Goal: Transaction & Acquisition: Purchase product/service

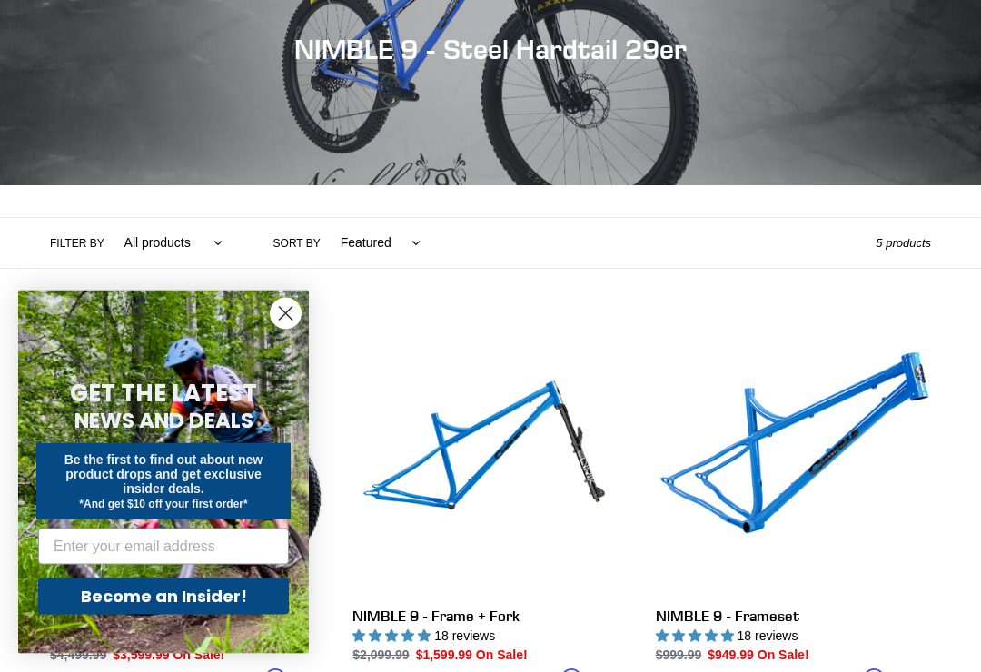
scroll to position [223, 0]
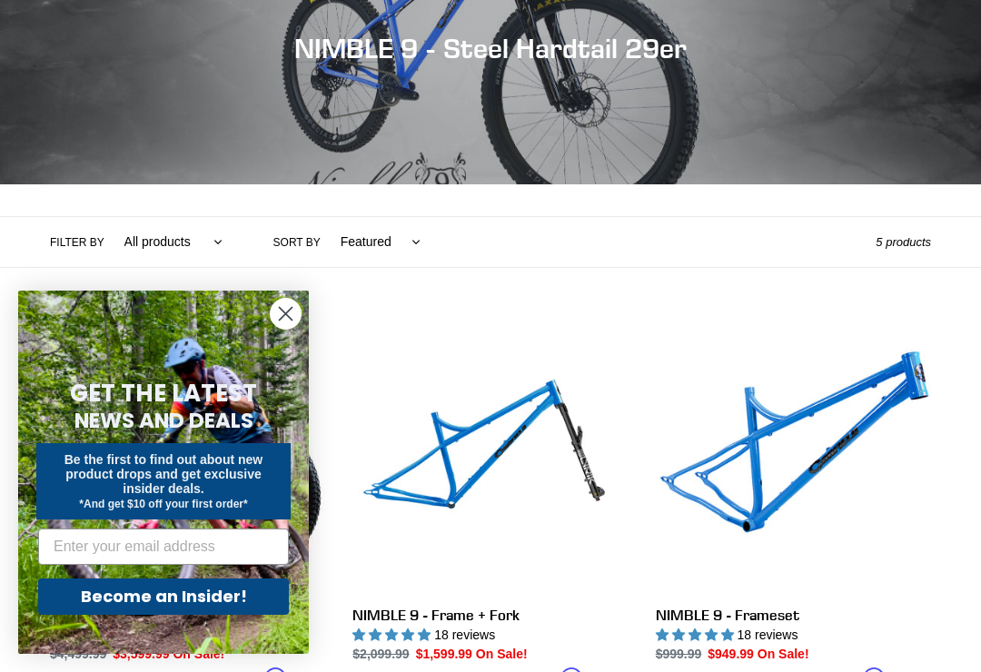
click at [280, 329] on circle "Close dialog" at bounding box center [286, 314] width 30 height 30
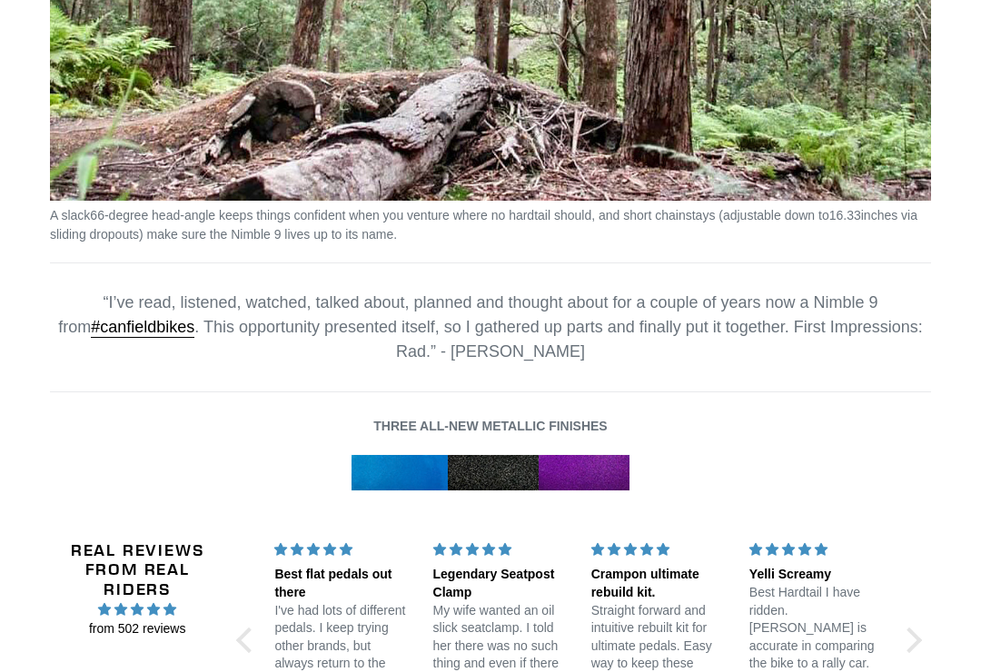
scroll to position [2540, 0]
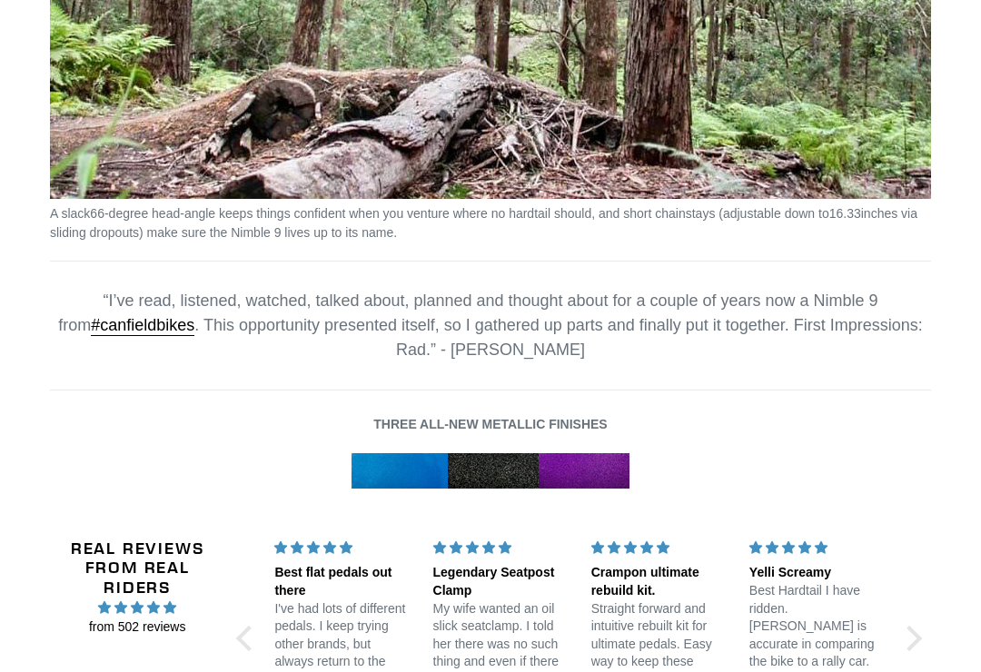
click at [597, 464] on img at bounding box center [490, 470] width 280 height 37
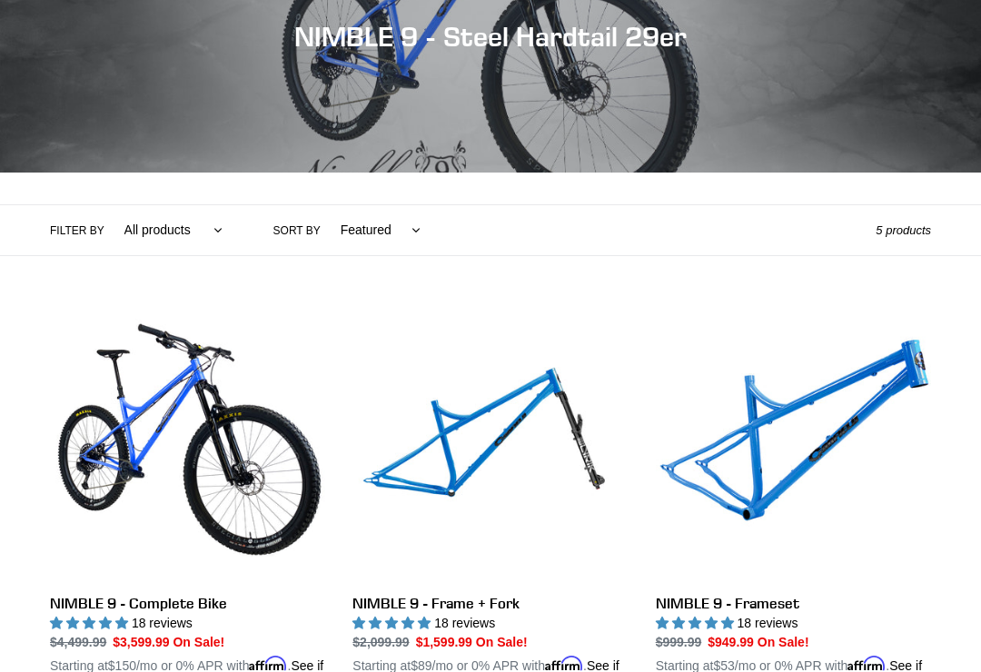
scroll to position [102, 0]
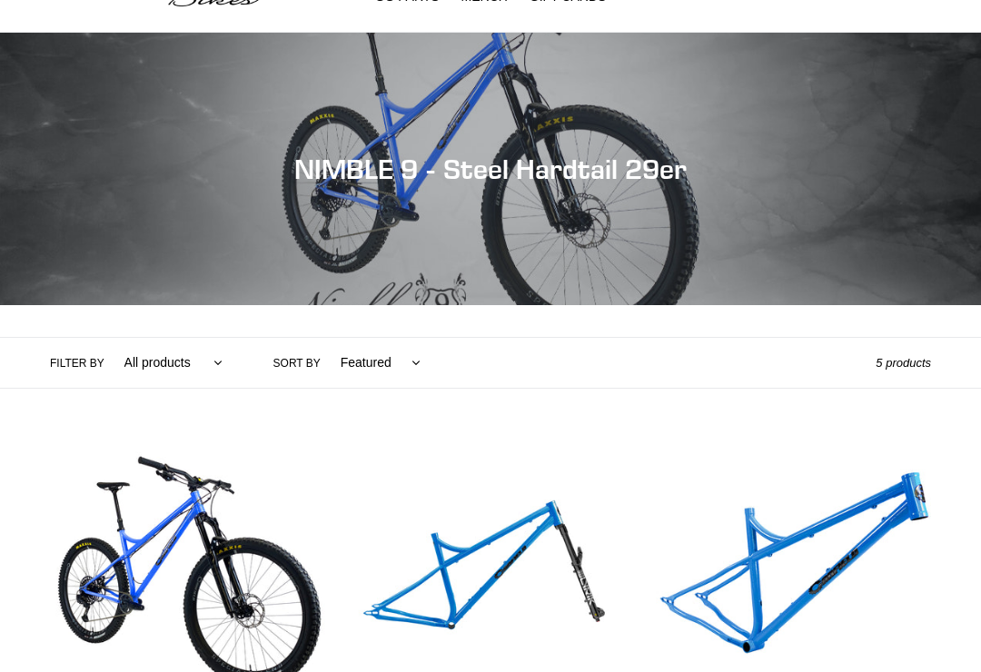
click at [188, 364] on select "All products 29er BFCM23 BFCM24 DEMO BIKE Hardtail Nimble 9 Trail/AM" at bounding box center [169, 364] width 122 height 50
select select "/collections/nimble-9-steel-hardtail/nimble-9"
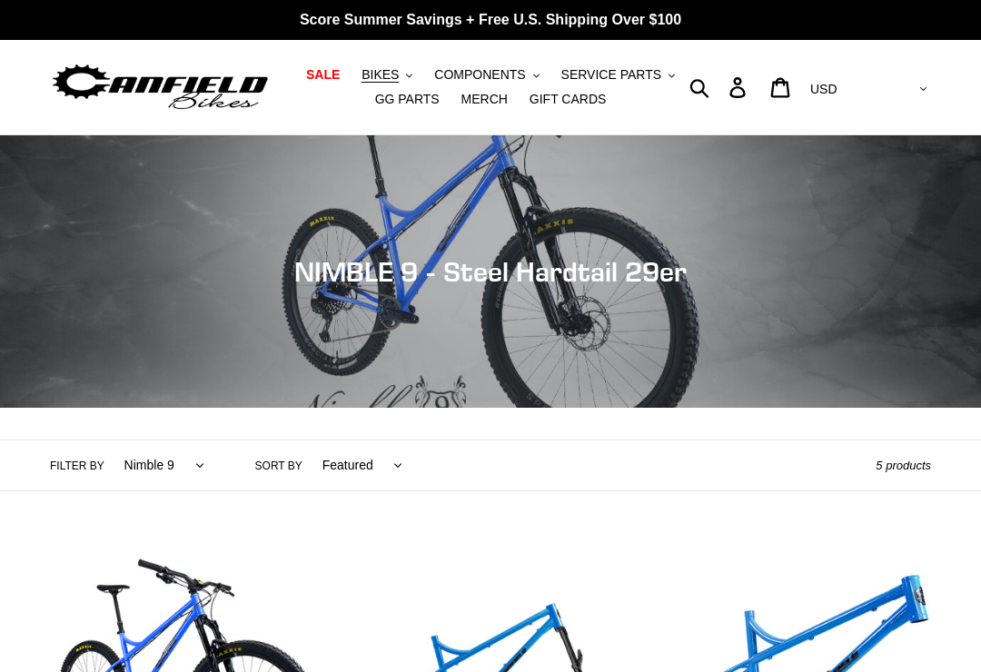
click at [198, 471] on select "All products 29er BFCM23 BFCM24 DEMO BIKE Hardtail Nimble 9 Trail/AM" at bounding box center [160, 465] width 104 height 50
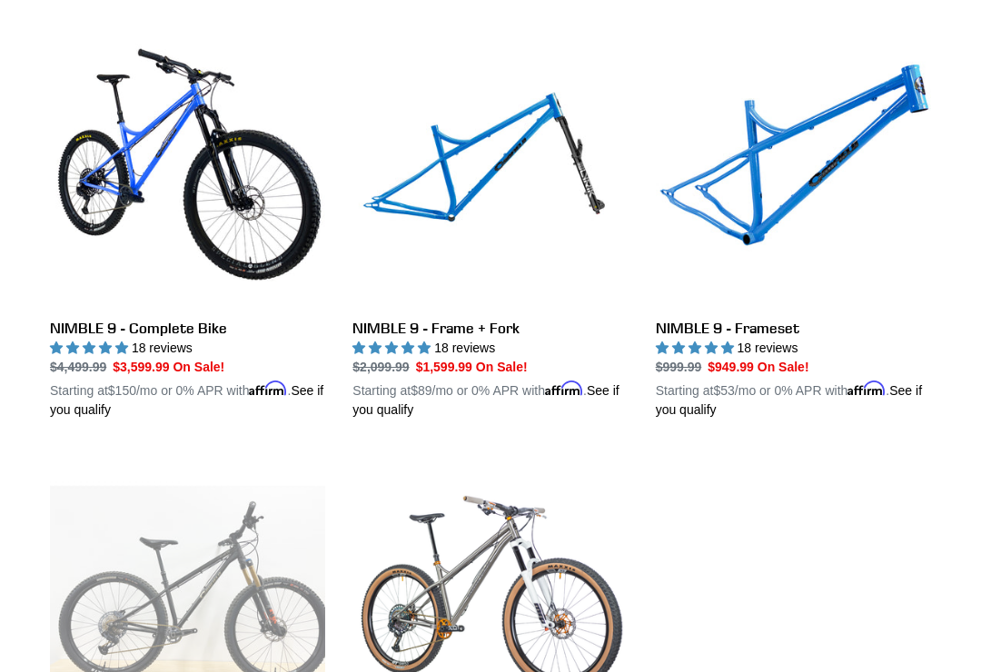
scroll to position [509, 0]
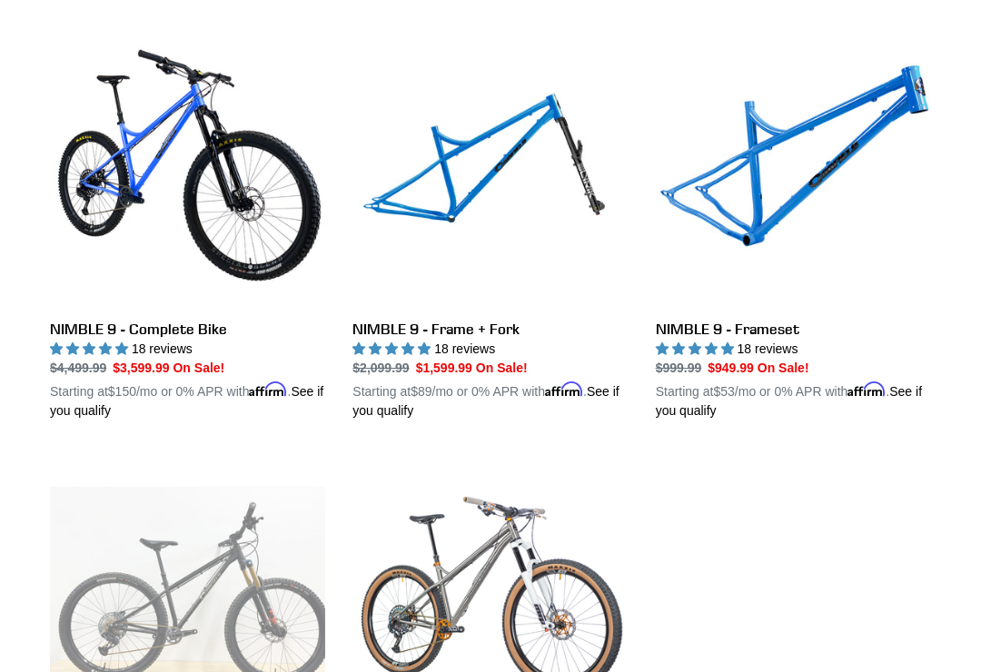
click at [196, 336] on link "NIMBLE 9 - Complete Bike" at bounding box center [187, 226] width 275 height 389
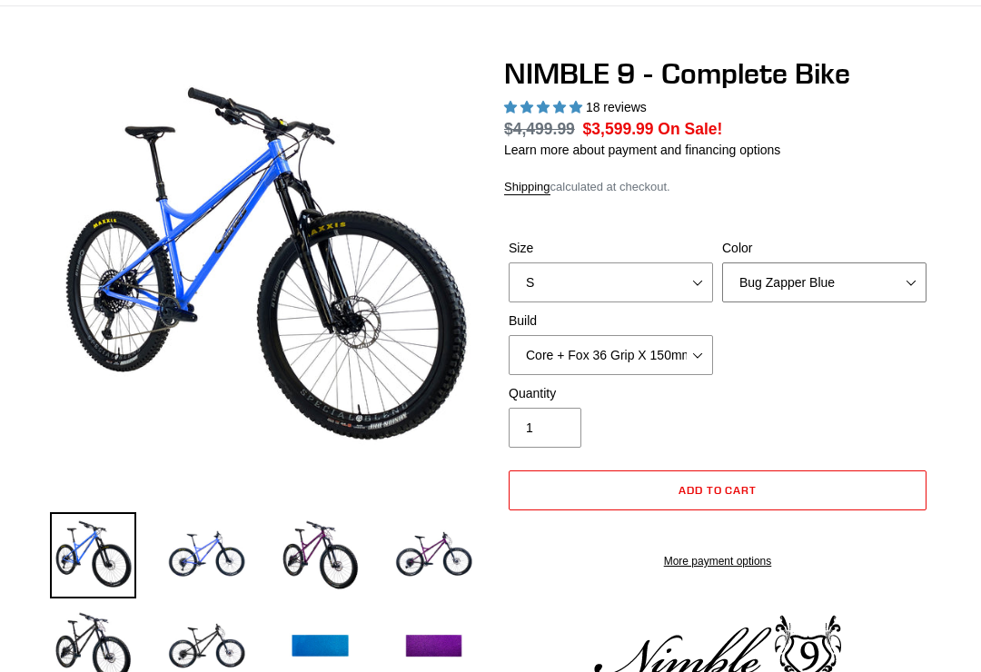
click at [897, 285] on select "Bug Zapper Blue Purple Haze - Sold Out Galaxy Black" at bounding box center [824, 282] width 204 height 40
select select "highest-rating"
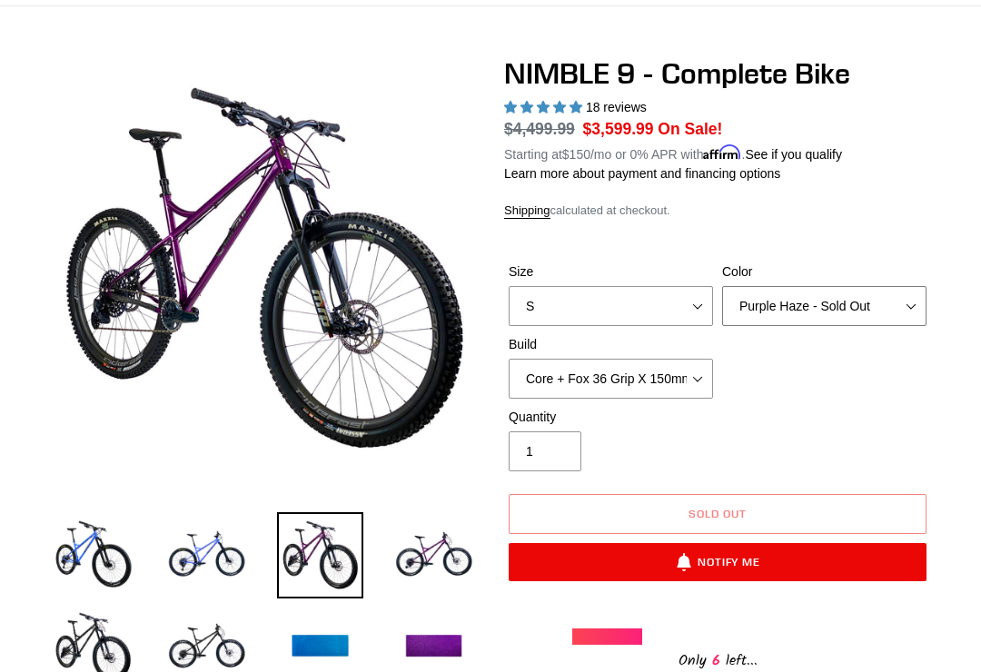
click at [888, 301] on select "Bug Zapper Blue Purple Haze - Sold Out Galaxy Black" at bounding box center [824, 306] width 204 height 40
select select "Galaxy Black"
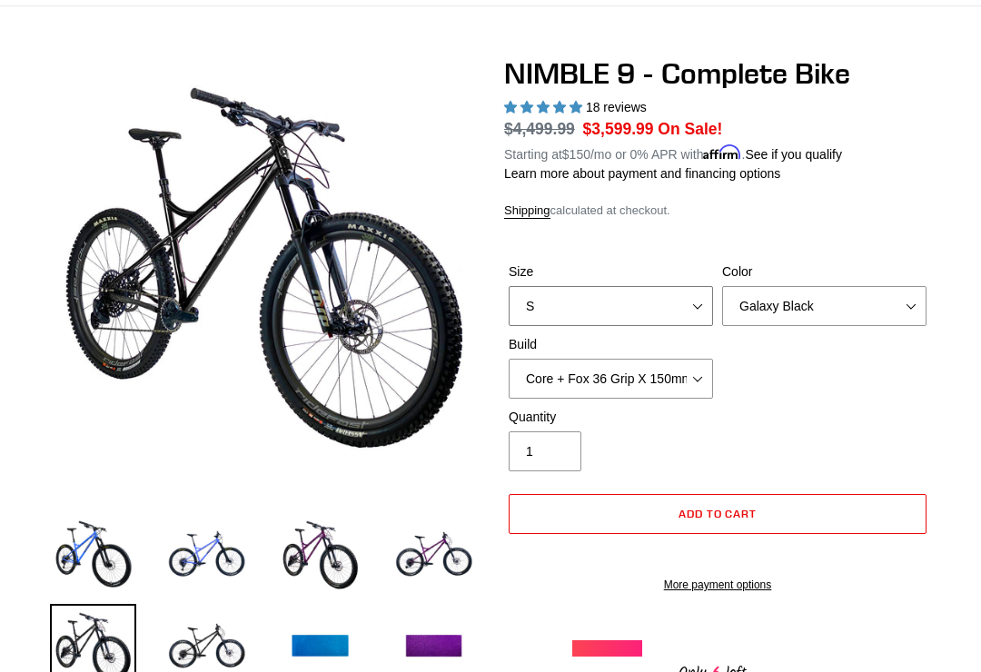
click at [682, 298] on select "S M L XL" at bounding box center [610, 306] width 204 height 40
select select "M"
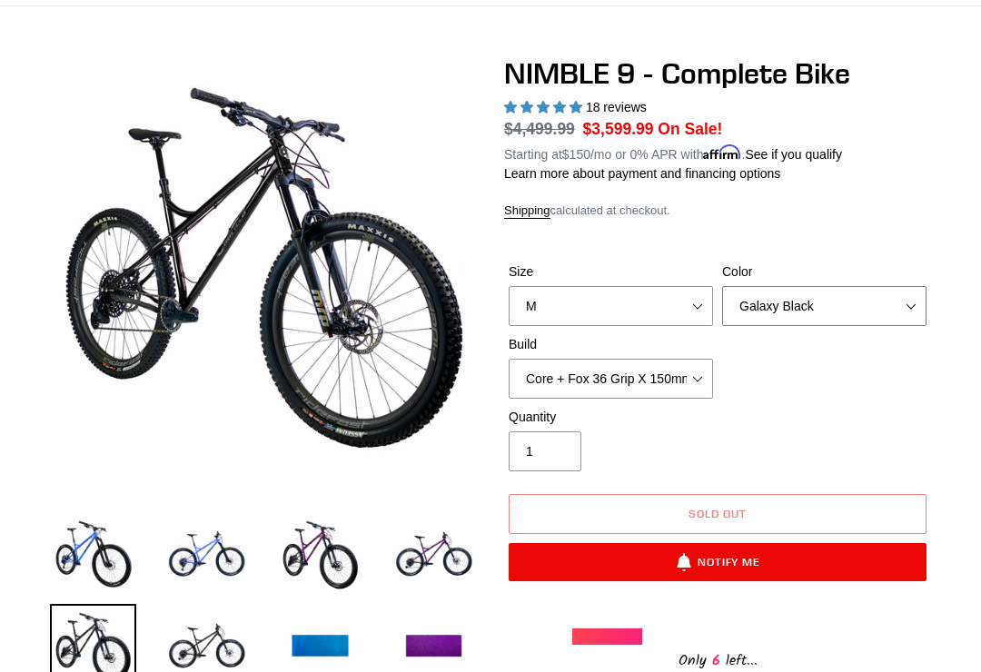
click at [893, 289] on select "Bug Zapper Blue Purple Haze - Sold Out Galaxy Black" at bounding box center [824, 306] width 204 height 40
select select "Bug Zapper Blue"
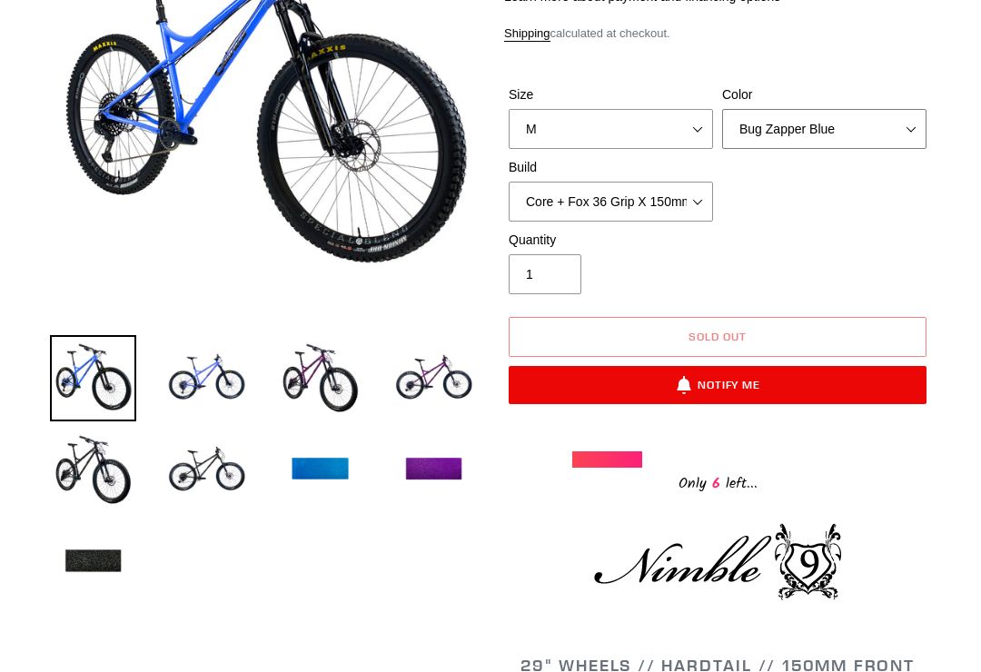
scroll to position [310, 0]
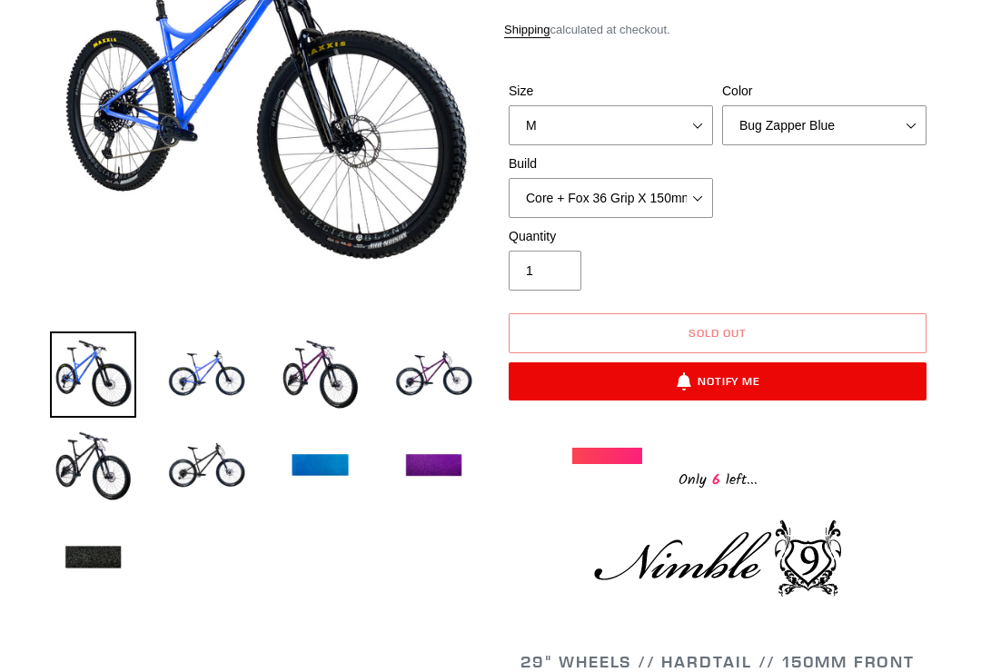
click at [617, 465] on div "Only 6 left..." at bounding box center [717, 478] width 291 height 28
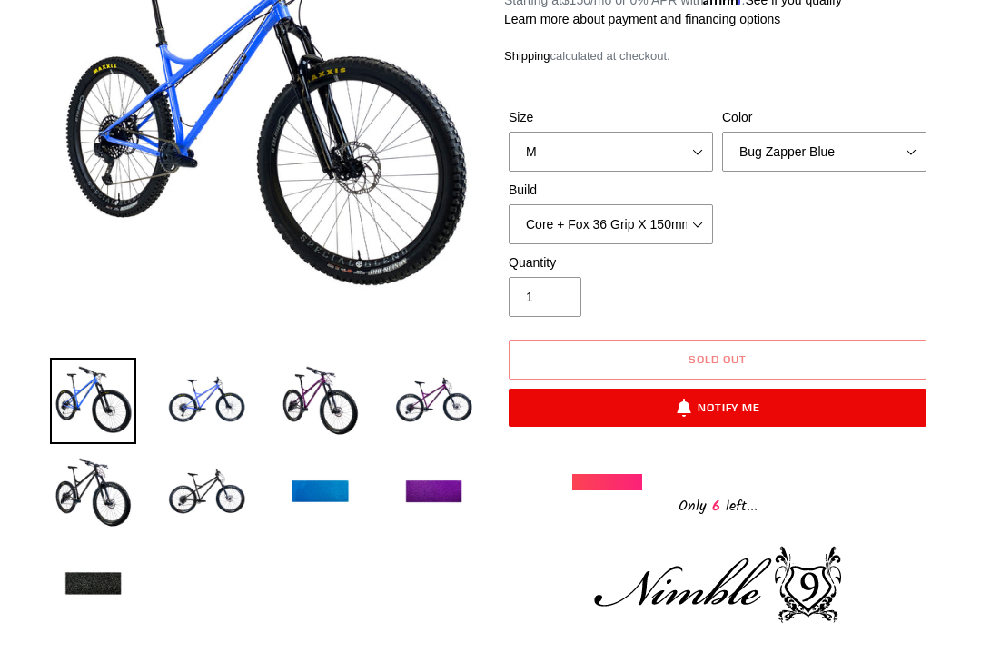
click at [333, 421] on img at bounding box center [320, 401] width 86 height 86
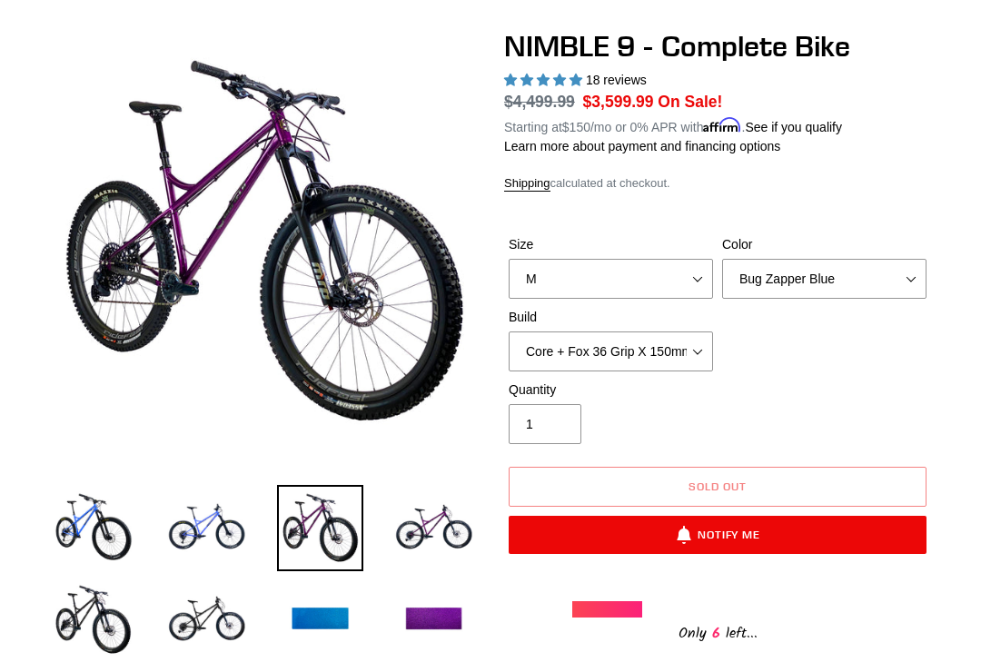
scroll to position [153, 0]
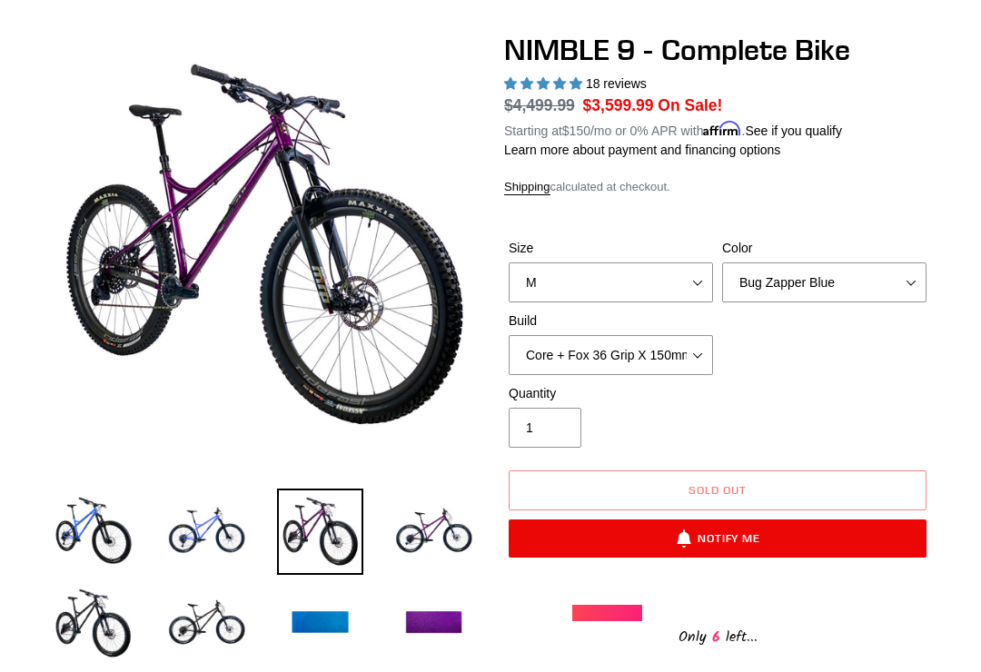
click at [434, 539] on img at bounding box center [433, 532] width 86 height 86
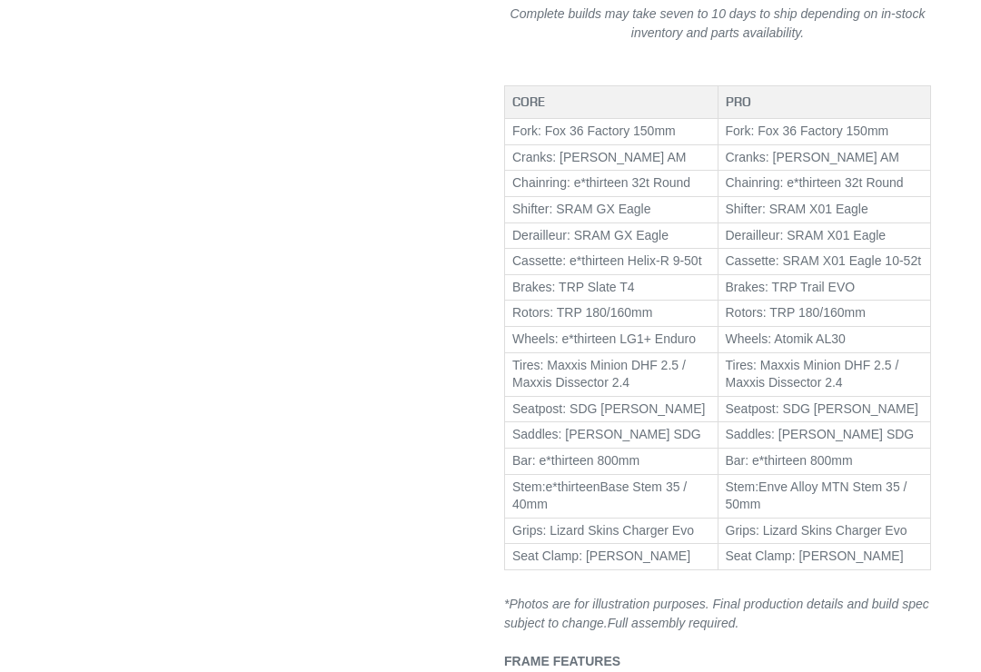
scroll to position [1115, 0]
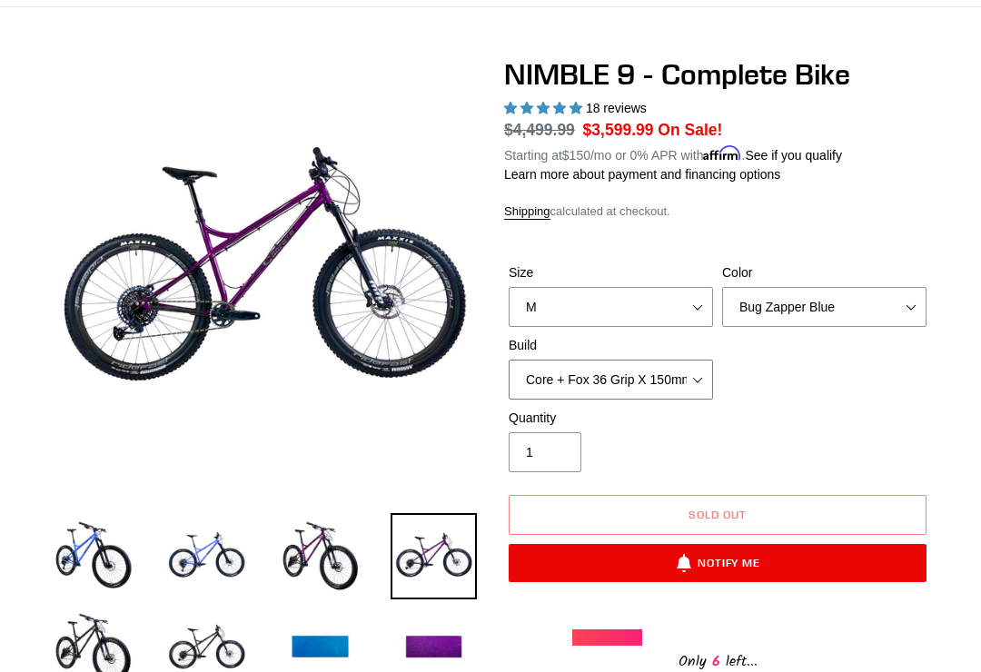
click at [699, 371] on select "Core + Fox 36 Grip X 150mm Pro + Fox 36 Grip X 150mm Core + RockShox Lyrik Ulti…" at bounding box center [610, 380] width 204 height 40
click at [674, 385] on select "Core + Fox 36 Grip X 150mm Pro + Fox 36 Grip X 150mm Core + RockShox Lyrik Ulti…" at bounding box center [610, 380] width 204 height 40
click at [686, 378] on select "Core + Fox 36 Grip X 150mm Pro + Fox 36 Grip X 150mm Core + RockShox Lyrik Ulti…" at bounding box center [610, 380] width 204 height 40
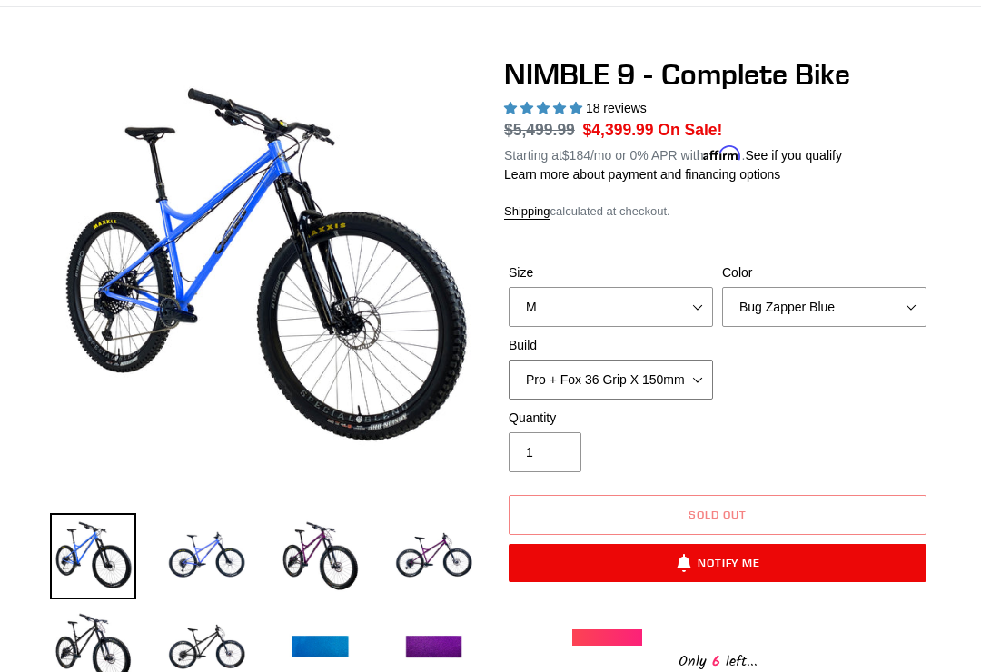
click at [698, 364] on select "Core + Fox 36 Grip X 150mm Pro + Fox 36 Grip X 150mm Core + RockShox Lyrik Ulti…" at bounding box center [610, 380] width 204 height 40
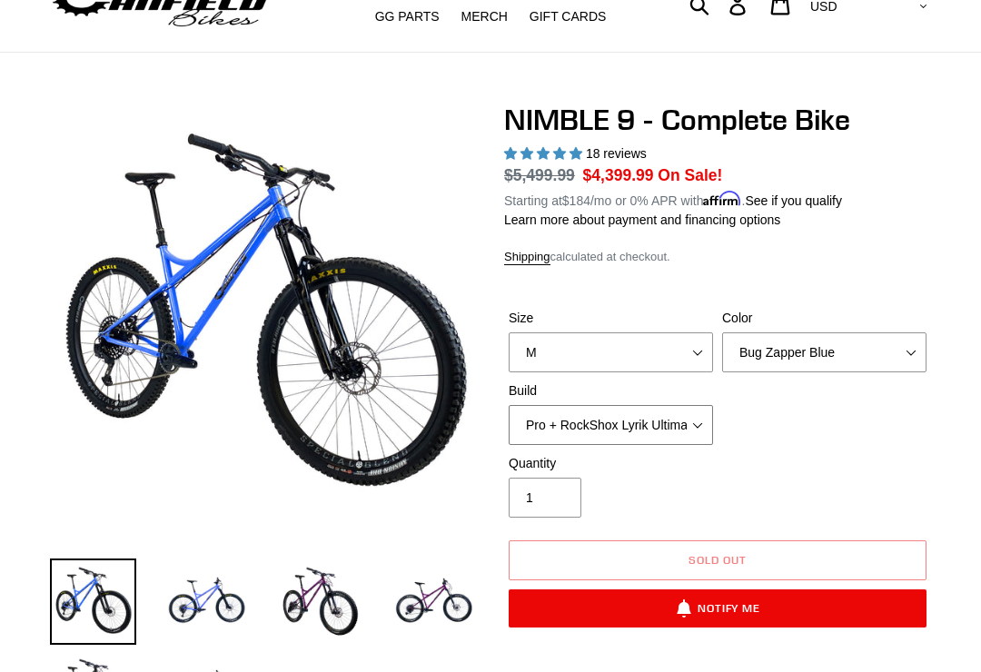
scroll to position [82, 0]
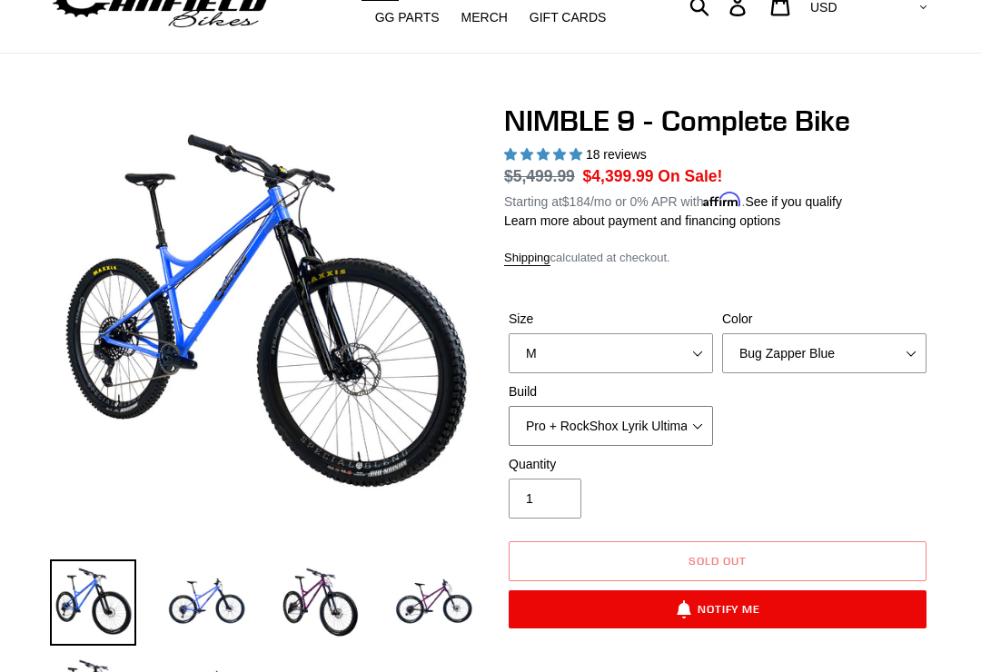
click at [676, 412] on select "Core + Fox 36 Grip X 150mm Pro + Fox 36 Grip X 150mm Core + RockShox Lyrik Ulti…" at bounding box center [610, 426] width 204 height 40
click at [677, 429] on select "Core + Fox 36 Grip X 150mm Pro + Fox 36 Grip X 150mm Core + RockShox Lyrik Ulti…" at bounding box center [610, 426] width 204 height 40
click at [647, 428] on select "Core + Fox 36 Grip X 150mm Pro + Fox 36 Grip X 150mm Core + RockShox Lyrik Ulti…" at bounding box center [610, 426] width 204 height 40
click at [667, 428] on select "Core + Fox 36 Grip X 150mm Pro + Fox 36 Grip X 150mm Core + RockShox Lyrik Ulti…" at bounding box center [610, 426] width 204 height 40
click at [673, 427] on select "Core + Fox 36 Grip X 150mm Pro + Fox 36 Grip X 150mm Core + RockShox Lyrik Ulti…" at bounding box center [610, 426] width 204 height 40
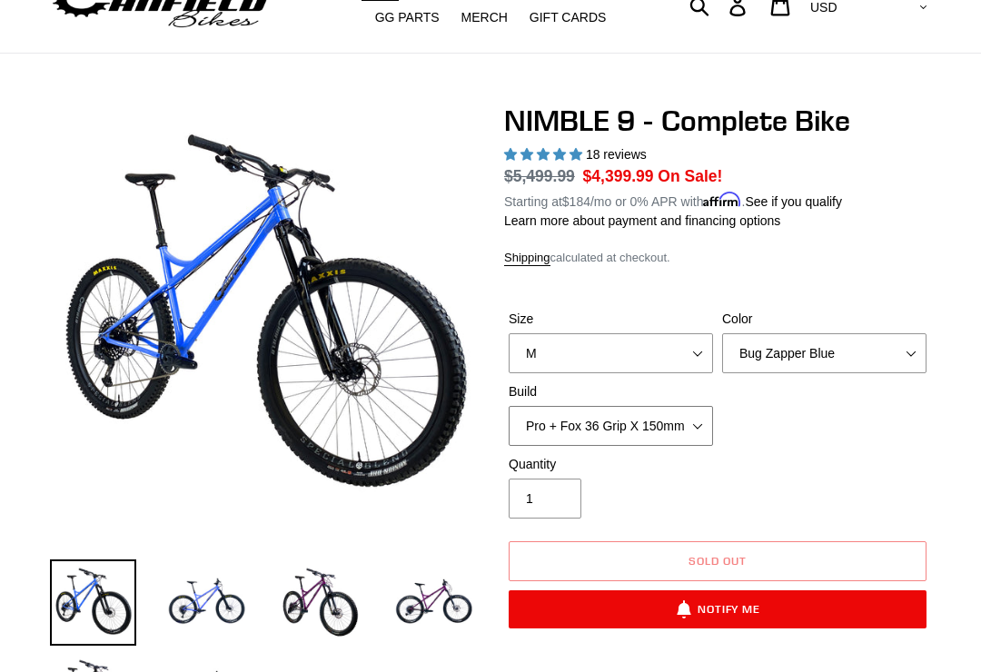
select select "Core + Fox 36 Grip X 150mm"
click at [871, 346] on select "Bug Zapper Blue Purple Haze - Sold Out Galaxy Black" at bounding box center [824, 353] width 204 height 40
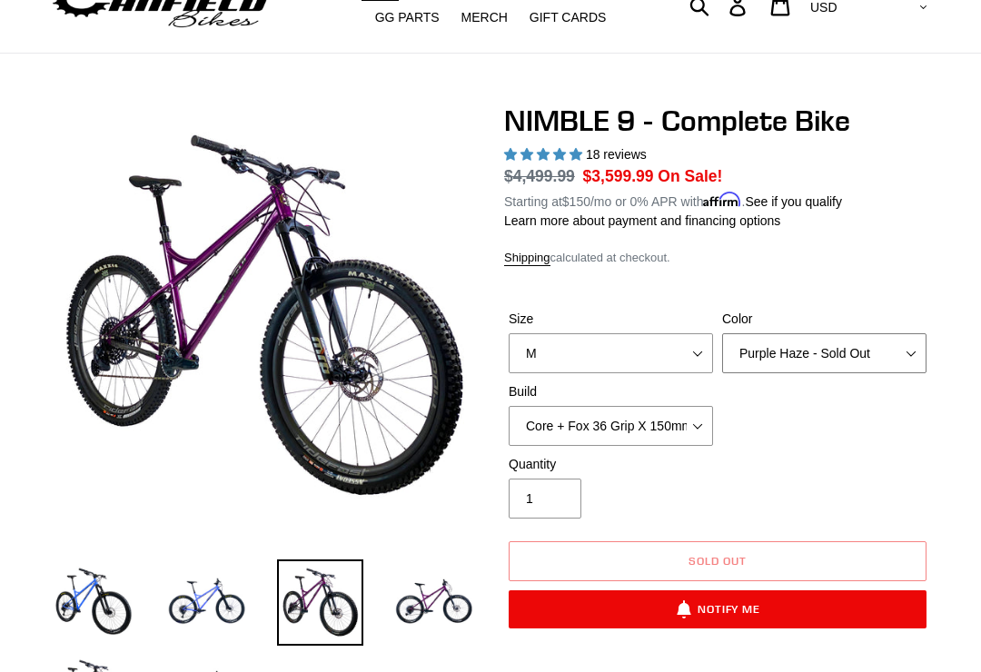
click at [879, 360] on select "Bug Zapper Blue Purple Haze - Sold Out Galaxy Black" at bounding box center [824, 353] width 204 height 40
select select "Galaxy Black"
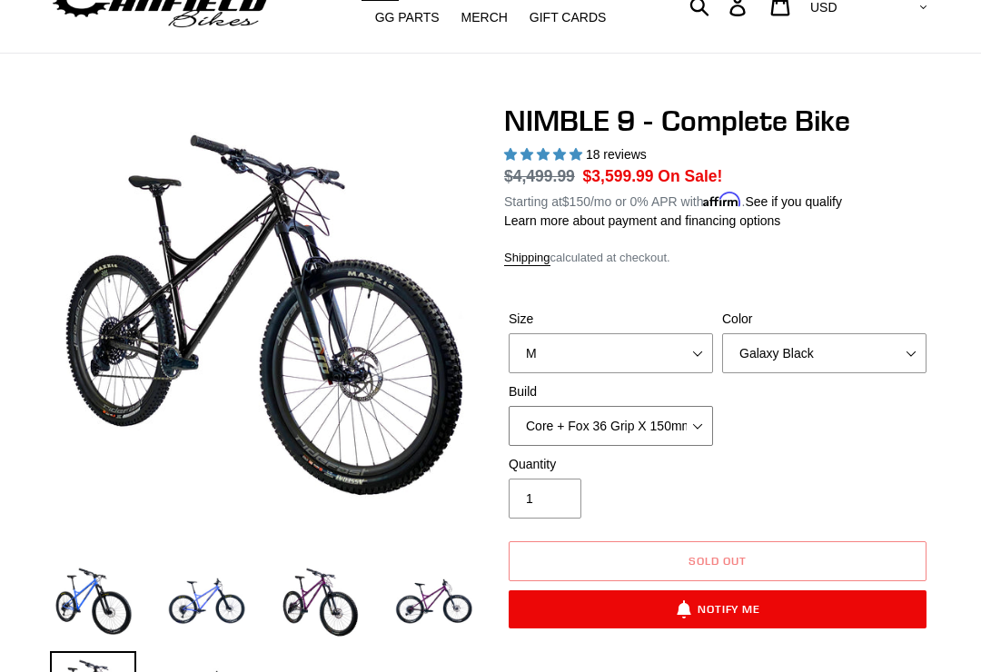
click at [682, 425] on select "Core + Fox 36 Grip X 150mm Pro + Fox 36 Grip X 150mm Core + RockShox Lyrik Ulti…" at bounding box center [610, 426] width 204 height 40
click at [677, 424] on select "Core + Fox 36 Grip X 150mm Pro + Fox 36 Grip X 150mm Core + RockShox Lyrik Ulti…" at bounding box center [610, 426] width 204 height 40
click at [671, 420] on select "Core + Fox 36 Grip X 150mm Pro + Fox 36 Grip X 150mm Core + RockShox Lyrik Ulti…" at bounding box center [610, 426] width 204 height 40
select select "Pro + RockShox Lyrik Ultimate 150mm"
